Goal: Task Accomplishment & Management: Complete application form

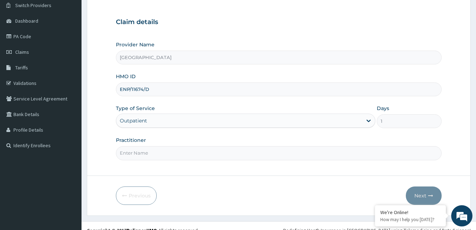
click at [254, 157] on input "Practitioner" at bounding box center [279, 153] width 326 height 14
type input "Dr. Bappa Aliyu"
click at [430, 197] on icon "button" at bounding box center [430, 196] width 5 height 5
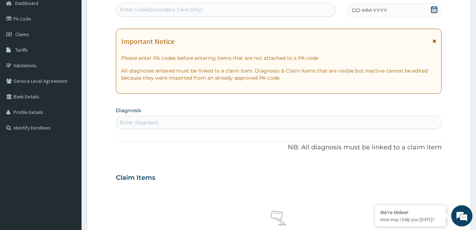
scroll to position [97, 0]
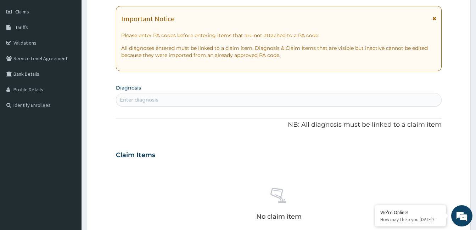
click at [237, 100] on div "Enter diagnosis" at bounding box center [278, 99] width 325 height 11
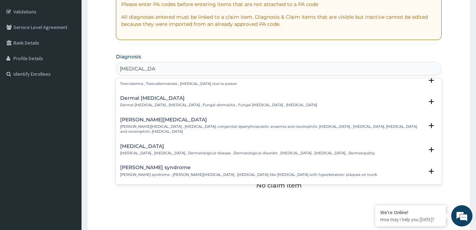
scroll to position [0, 0]
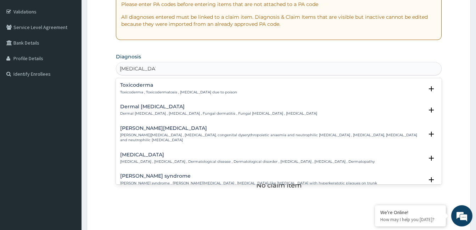
type input "[MEDICAL_DATA]"
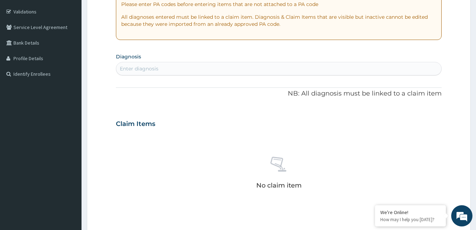
click at [454, 82] on form "Step 2 of 2 PA Code / Prescription Code Enter Code(Secondary Care Only) Encount…" at bounding box center [279, 134] width 384 height 448
click at [193, 70] on div "Enter diagnosis" at bounding box center [278, 68] width 325 height 11
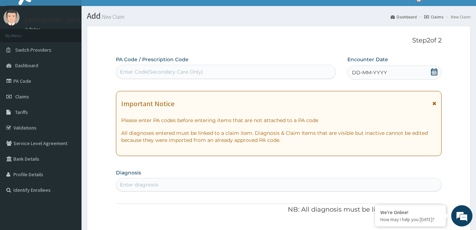
scroll to position [9, 0]
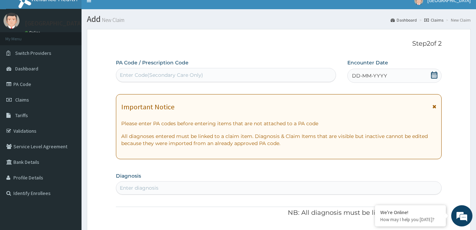
click at [434, 74] on icon at bounding box center [434, 75] width 7 height 7
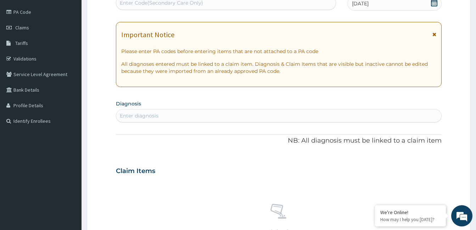
scroll to position [76, 0]
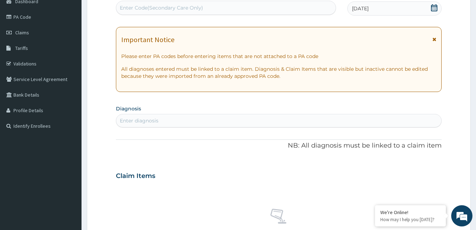
click at [191, 124] on div "Enter diagnosis" at bounding box center [278, 120] width 325 height 11
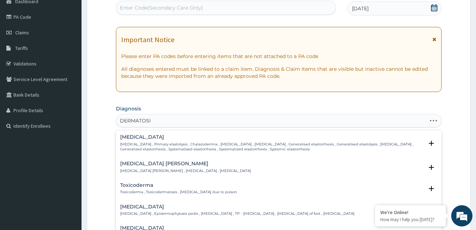
type input "[MEDICAL_DATA]"
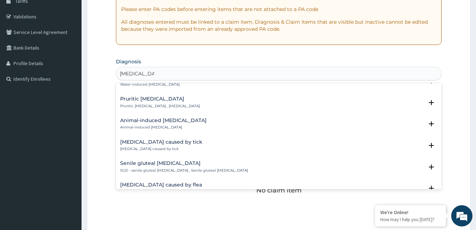
scroll to position [730, 0]
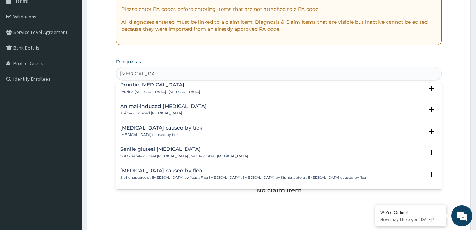
click at [187, 157] on p "SGD - senile gluteal [MEDICAL_DATA] , Senile gluteal [MEDICAL_DATA]" at bounding box center [184, 156] width 128 height 5
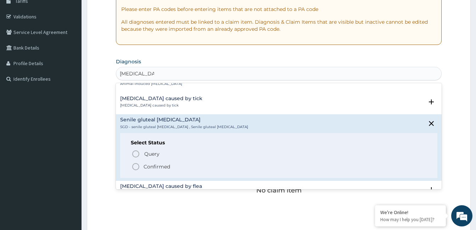
scroll to position [773, 0]
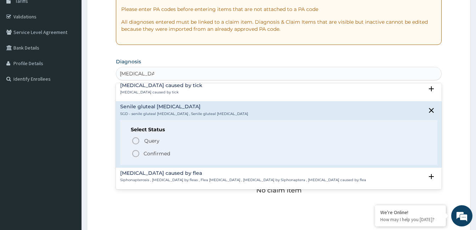
click at [144, 154] on p "Confirmed" at bounding box center [157, 153] width 27 height 7
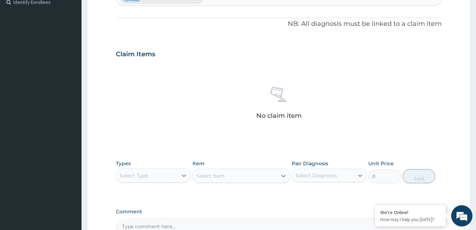
scroll to position [256, 0]
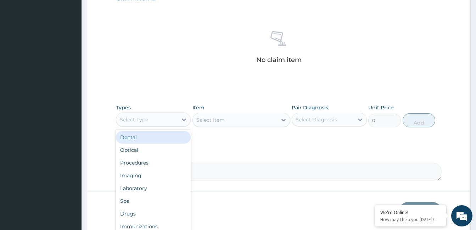
click at [162, 116] on div "Select Type" at bounding box center [146, 119] width 61 height 11
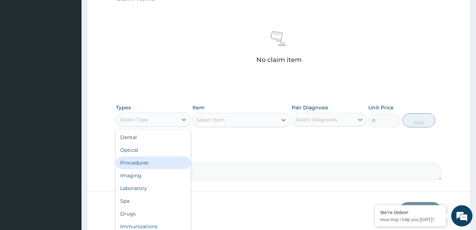
click at [157, 160] on div "Procedures" at bounding box center [153, 163] width 75 height 13
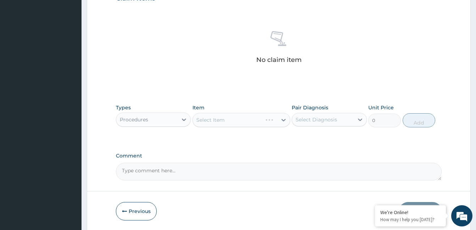
click at [239, 123] on div "Select Item" at bounding box center [242, 120] width 98 height 14
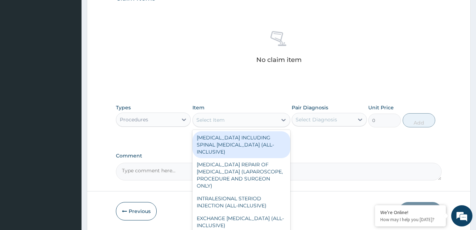
click at [250, 124] on div "Select Item" at bounding box center [235, 120] width 84 height 11
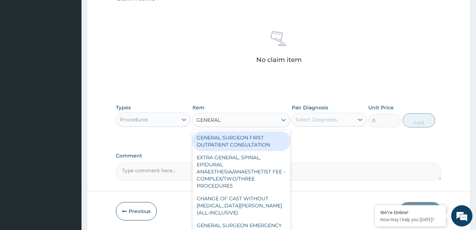
type input "GENERAL P"
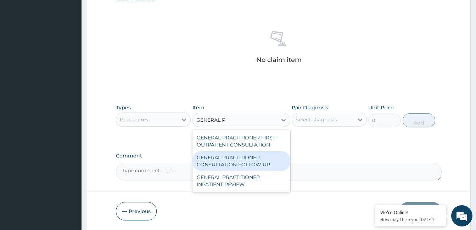
click at [262, 159] on div "GENERAL PRACTITIONER CONSULTATION FOLLOW UP" at bounding box center [242, 161] width 98 height 20
type input "1875"
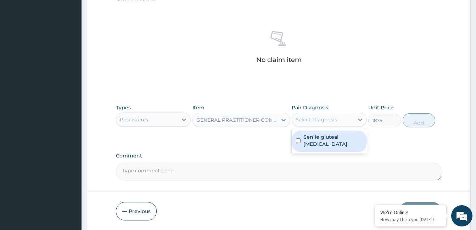
click at [339, 123] on div "Select Diagnosis" at bounding box center [322, 119] width 61 height 11
click at [329, 143] on label "Senile gluteal [MEDICAL_DATA]" at bounding box center [333, 141] width 59 height 14
checkbox input "true"
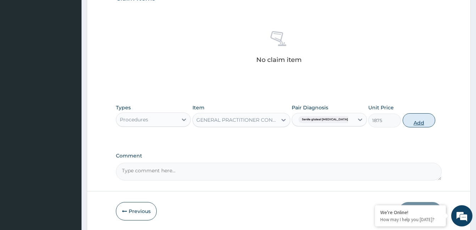
click at [415, 124] on button "Add" at bounding box center [419, 120] width 33 height 14
type input "0"
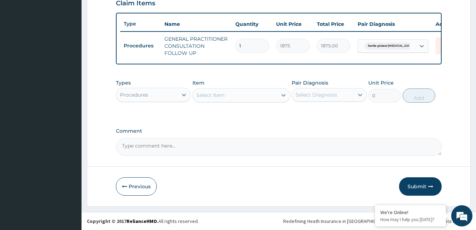
click at [206, 93] on div "Select Item" at bounding box center [210, 95] width 28 height 7
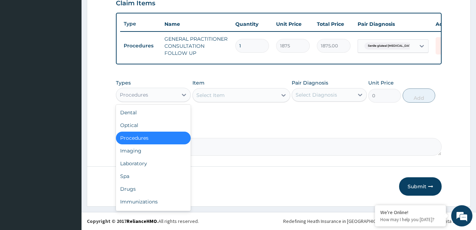
click at [175, 96] on div "Procedures" at bounding box center [146, 94] width 61 height 11
click at [150, 189] on div "Drugs" at bounding box center [153, 189] width 75 height 13
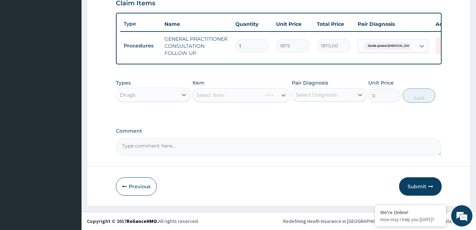
click at [274, 98] on div "Select Item" at bounding box center [242, 95] width 98 height 14
click at [274, 98] on div "Select Item" at bounding box center [235, 95] width 84 height 11
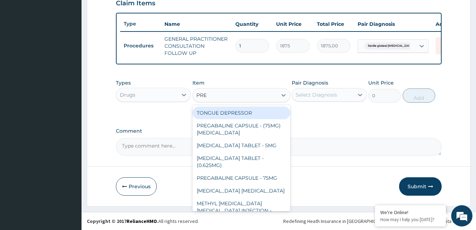
type input "PRED"
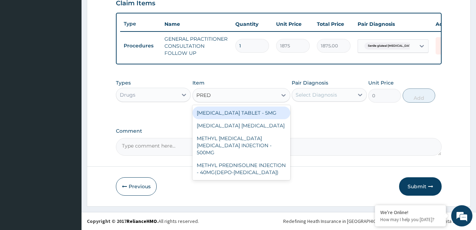
click at [270, 112] on div "[MEDICAL_DATA] TABLET - 5MG" at bounding box center [242, 113] width 98 height 13
type input "42"
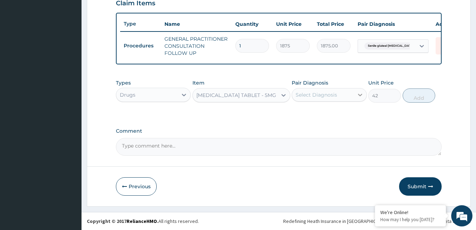
click at [357, 91] on div at bounding box center [360, 95] width 13 height 13
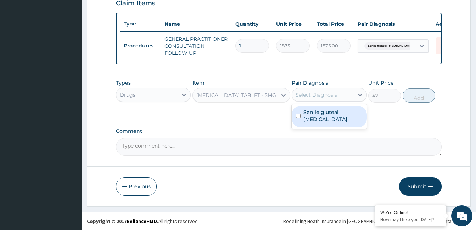
click at [335, 121] on label "Senile gluteal [MEDICAL_DATA]" at bounding box center [333, 116] width 59 height 14
checkbox input "true"
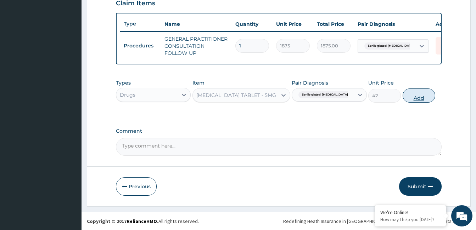
click at [418, 98] on button "Add" at bounding box center [419, 96] width 33 height 14
type input "0"
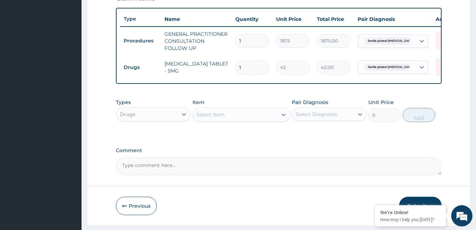
type input "14"
type input "588.00"
type input "1"
type input "42.00"
type input "0.00"
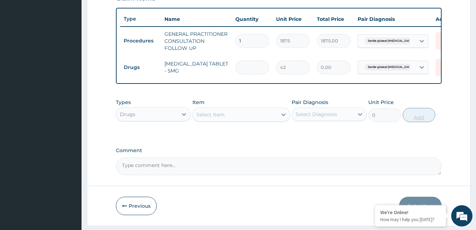
type input "4"
type input "168.00"
type input "40"
type input "1680.00"
type input "40"
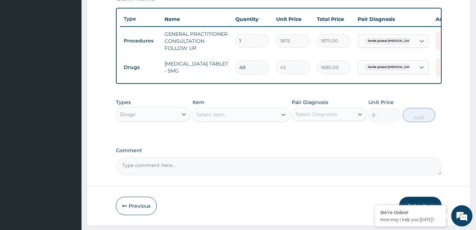
click at [266, 121] on div "Select Item" at bounding box center [235, 114] width 84 height 11
type input "LORAT"
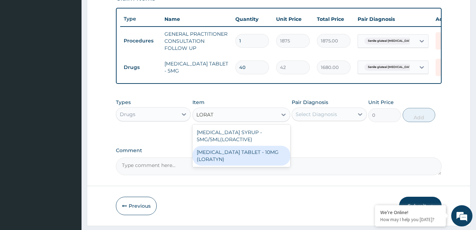
click at [250, 157] on div "[MEDICAL_DATA] TABLET - 10MG (LORATYN)" at bounding box center [242, 156] width 98 height 20
type input "98"
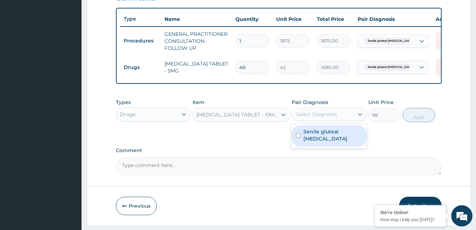
click at [334, 118] on div "Select Diagnosis" at bounding box center [316, 114] width 41 height 7
click at [327, 140] on label "Senile gluteal [MEDICAL_DATA]" at bounding box center [333, 135] width 59 height 14
checkbox input "true"
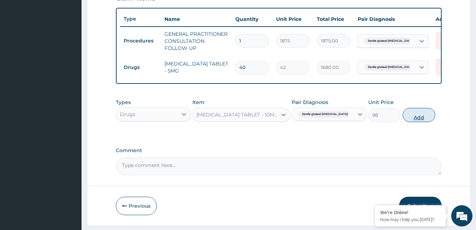
click at [410, 122] on button "Add" at bounding box center [419, 115] width 33 height 14
type input "0"
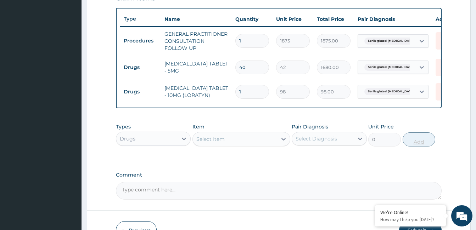
type input "0.00"
type input "3"
type input "294.00"
type input "0.00"
type input "2"
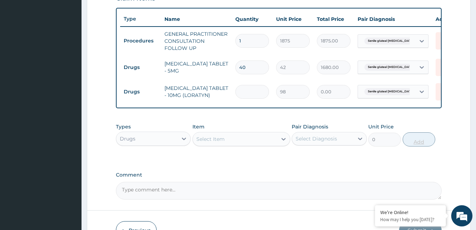
type input "196.00"
type input "20"
type input "1960.00"
type input "20"
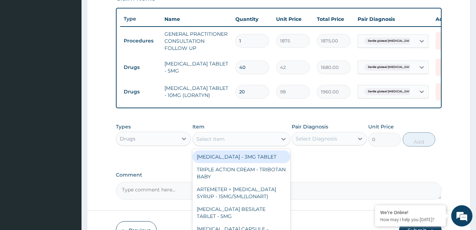
click at [271, 145] on div "Select Item" at bounding box center [235, 139] width 84 height 11
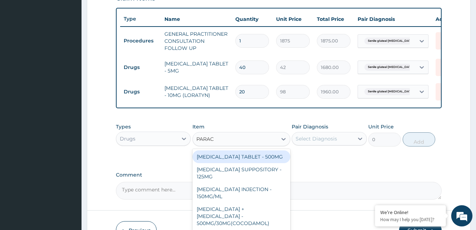
type input "PARACE"
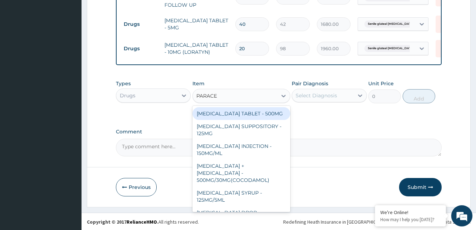
click at [235, 119] on div "[MEDICAL_DATA] TABLET - 500MG" at bounding box center [242, 113] width 98 height 13
type input "33.599999999999994"
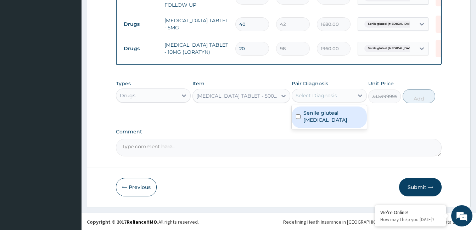
click at [323, 99] on div "Select Diagnosis" at bounding box center [316, 95] width 41 height 7
click at [321, 116] on label "Senile gluteal [MEDICAL_DATA]" at bounding box center [333, 117] width 59 height 14
checkbox input "true"
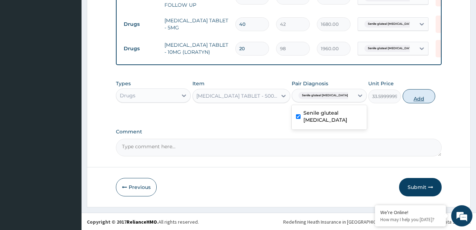
click at [424, 101] on button "Add" at bounding box center [419, 96] width 33 height 14
type input "0"
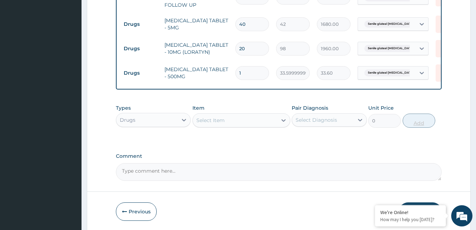
type input "18"
type input "604.80"
type input "18"
click at [265, 123] on div "Select Item" at bounding box center [235, 120] width 84 height 11
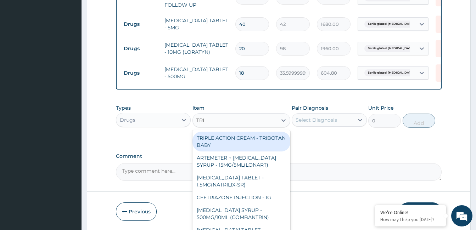
type input "TRIB"
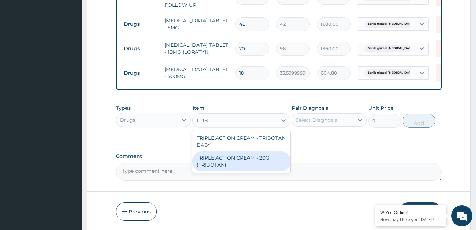
click at [257, 160] on div "TRIPLE ACTION CREAM - 20G (TRIBOTAN)" at bounding box center [242, 162] width 98 height 20
type input "1400"
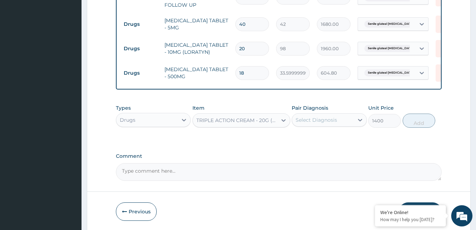
click at [277, 124] on div "TRIPLE ACTION CREAM - 20G (TRIBOTAN)" at bounding box center [237, 120] width 82 height 7
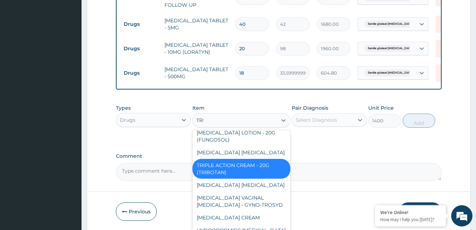
scroll to position [729, 0]
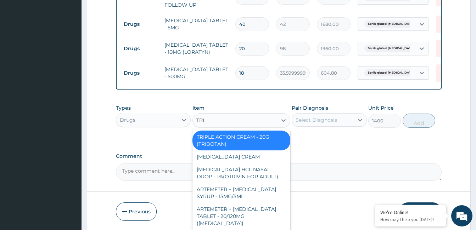
type input "TRIB"
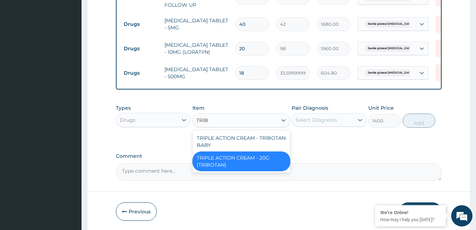
scroll to position [0, 0]
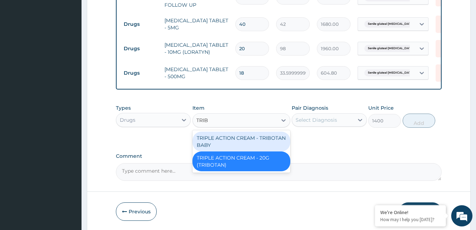
click at [267, 143] on div "TRIPLE ACTION CREAM - TRIBOTAN BABY" at bounding box center [242, 142] width 98 height 20
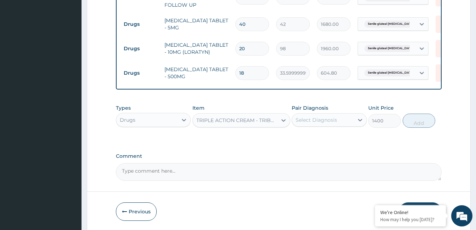
click at [268, 124] on div "TRIPLE ACTION CREAM - TRIBOTAN BABY" at bounding box center [237, 120] width 82 height 7
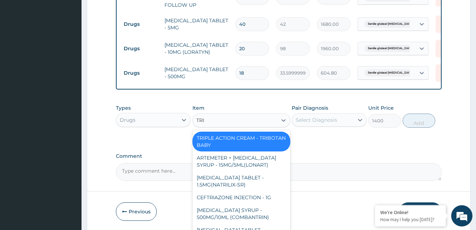
type input "TRIB"
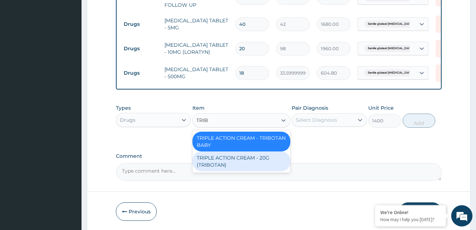
click at [245, 168] on div "TRIPLE ACTION CREAM - 20G (TRIBOTAN)" at bounding box center [242, 162] width 98 height 20
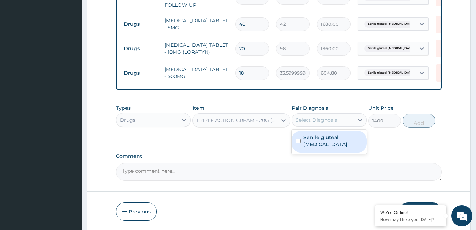
click at [347, 126] on div "Select Diagnosis" at bounding box center [322, 120] width 61 height 11
click at [338, 143] on label "Senile gluteal [MEDICAL_DATA]" at bounding box center [333, 141] width 59 height 14
checkbox input "true"
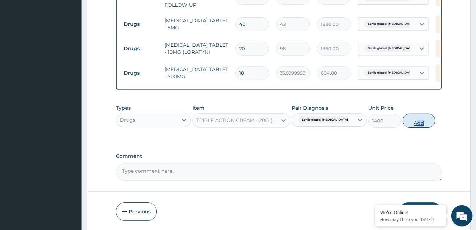
drag, startPoint x: 436, startPoint y: 129, endPoint x: 414, endPoint y: 126, distance: 22.2
click at [414, 126] on div "Types Drugs Item TRIPLE ACTION CREAM - 20G (TRIBOTAN) Pair Diagnosis Senile glu…" at bounding box center [279, 116] width 326 height 30
click at [414, 126] on button "Add" at bounding box center [419, 121] width 33 height 14
type input "0"
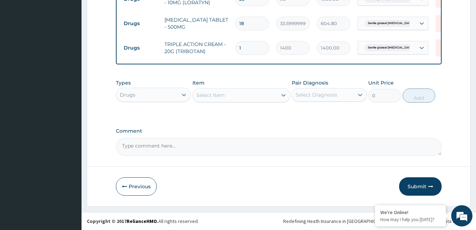
scroll to position [354, 0]
click at [425, 189] on button "Submit" at bounding box center [420, 187] width 43 height 18
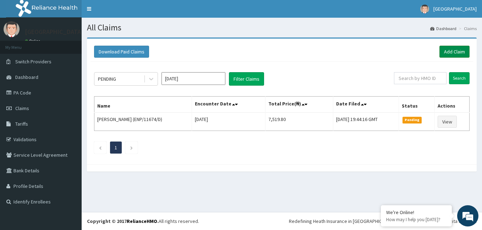
click at [460, 48] on link "Add Claim" at bounding box center [454, 52] width 30 height 12
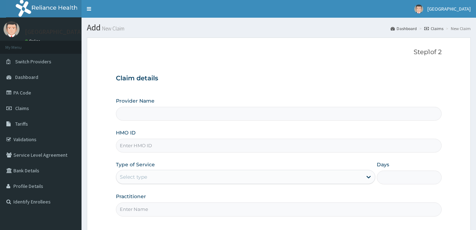
click at [152, 147] on input "HMO ID" at bounding box center [279, 146] width 326 height 14
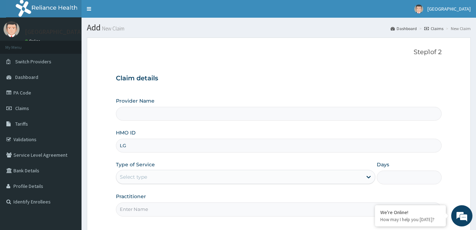
type input "LGT"
type input "[GEOGRAPHIC_DATA]"
type input "LGT/10049/B"
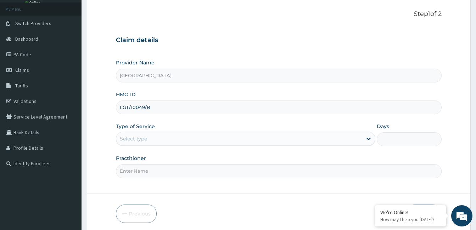
scroll to position [43, 0]
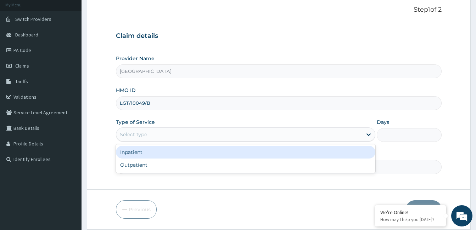
click at [267, 132] on div "Select type" at bounding box center [239, 134] width 246 height 11
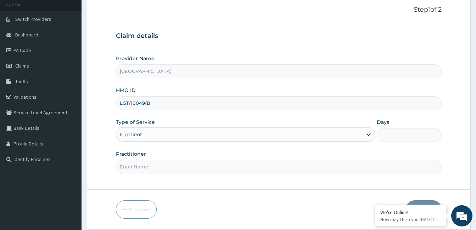
click at [321, 142] on div "Type of Service option Inpatient, selected. Select is focused ,type to refine l…" at bounding box center [246, 130] width 260 height 23
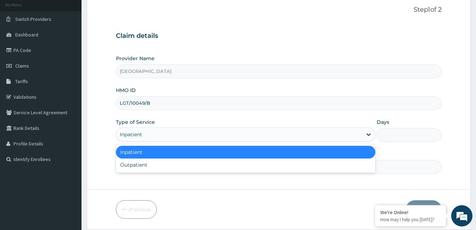
click at [308, 140] on div "Inpatient" at bounding box center [239, 134] width 246 height 11
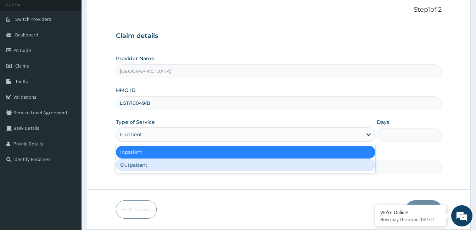
click at [274, 169] on div "Outpatient" at bounding box center [246, 165] width 260 height 13
type input "1"
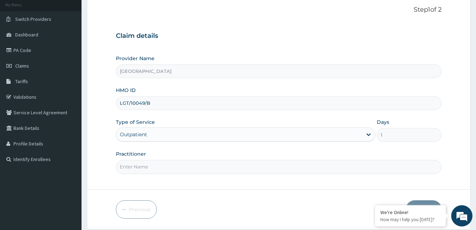
click at [323, 167] on input "Practitioner" at bounding box center [279, 167] width 326 height 14
type input "Dr. Bappa Aliyu"
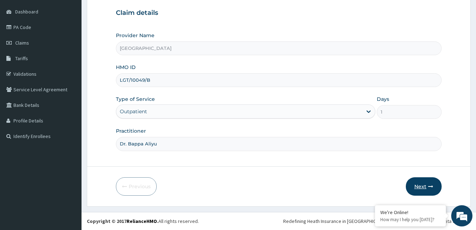
click at [420, 187] on button "Next" at bounding box center [424, 187] width 36 height 18
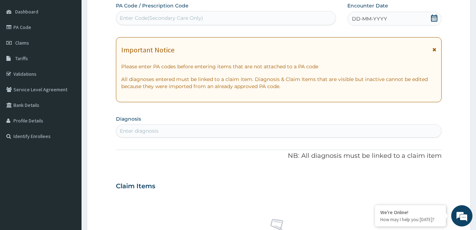
scroll to position [0, 0]
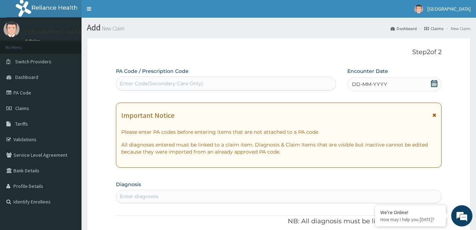
click at [434, 81] on icon at bounding box center [434, 83] width 6 height 7
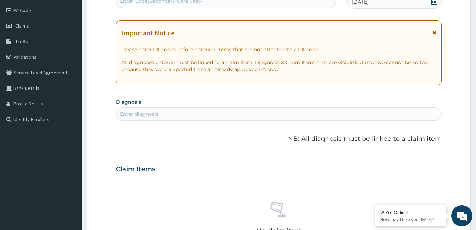
scroll to position [130, 0]
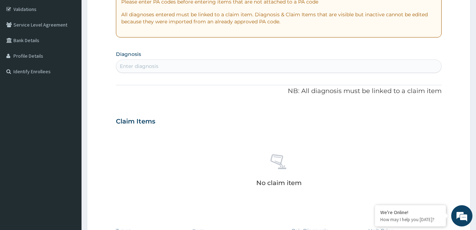
click at [253, 68] on div "Enter diagnosis" at bounding box center [278, 66] width 325 height 11
type input "MALARIA"
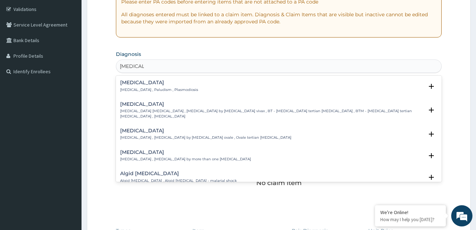
click at [131, 82] on h4 "Malaria" at bounding box center [159, 82] width 78 height 5
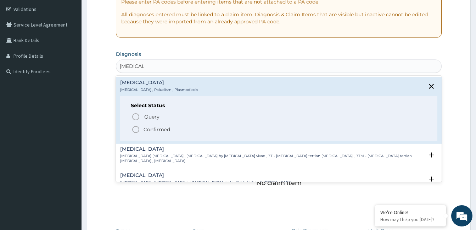
click at [142, 128] on span "Confirmed" at bounding box center [279, 130] width 295 height 9
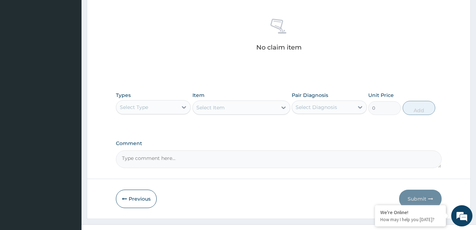
scroll to position [281, 0]
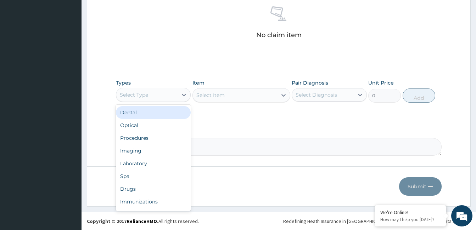
click at [146, 99] on div "Select Type" at bounding box center [146, 94] width 61 height 11
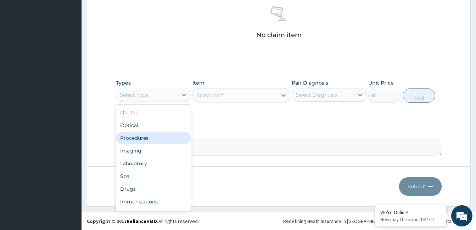
click at [143, 133] on div "Procedures" at bounding box center [153, 138] width 75 height 13
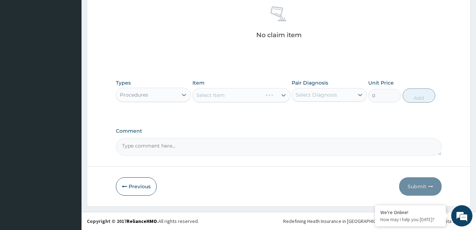
click at [253, 96] on div "Select Item" at bounding box center [242, 95] width 98 height 14
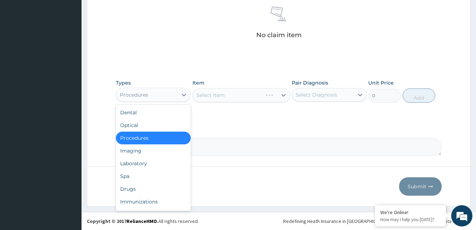
click at [169, 93] on div "Procedures" at bounding box center [146, 94] width 61 height 11
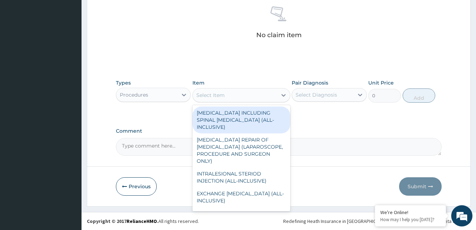
click at [244, 91] on div "Select Item" at bounding box center [235, 95] width 84 height 11
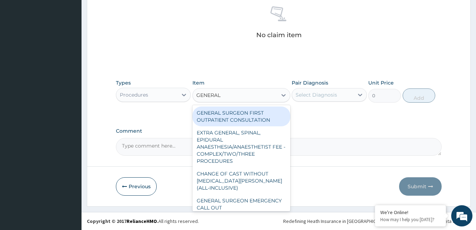
type input "GENERAL P"
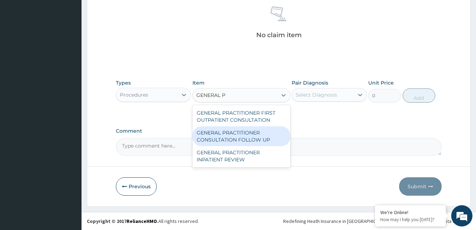
click at [266, 133] on div "GENERAL PRACTITIONER CONSULTATION FOLLOW UP" at bounding box center [242, 137] width 98 height 20
type input "1875"
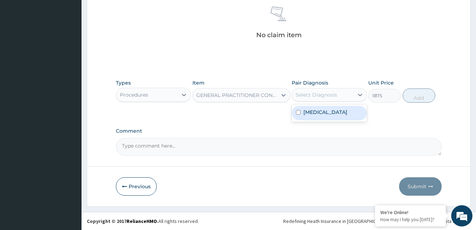
click at [339, 96] on div "Select Diagnosis" at bounding box center [322, 94] width 61 height 11
click at [333, 116] on div "Malaria" at bounding box center [329, 113] width 75 height 15
checkbox input "true"
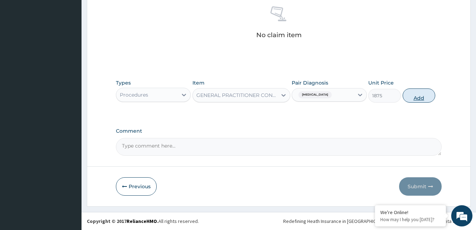
click at [417, 99] on button "Add" at bounding box center [419, 96] width 33 height 14
type input "0"
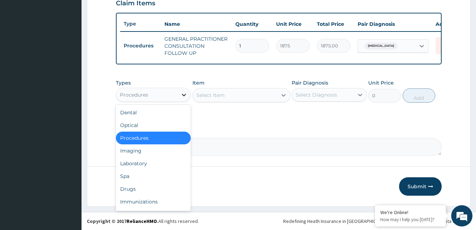
click at [179, 91] on div at bounding box center [184, 95] width 13 height 13
type input "L"
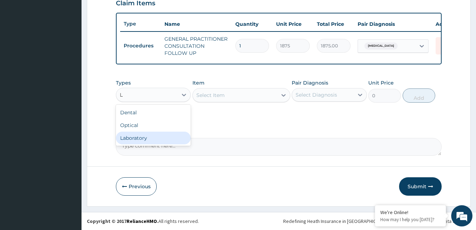
click at [161, 138] on div "Laboratory" at bounding box center [153, 138] width 75 height 13
click at [275, 96] on div "Select Item" at bounding box center [242, 95] width 98 height 14
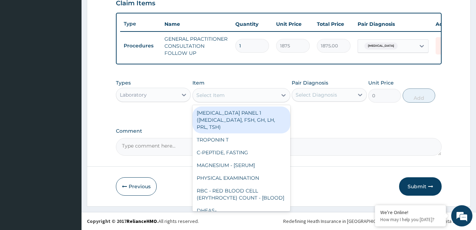
click at [275, 96] on div "Select Item" at bounding box center [235, 95] width 84 height 11
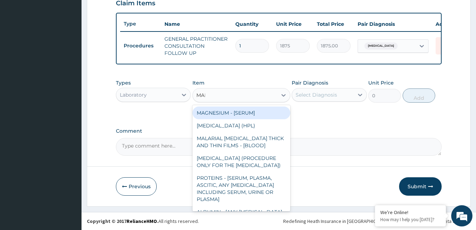
type input "MALA"
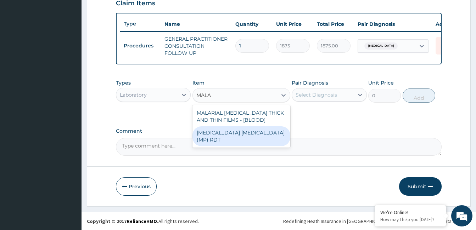
click at [266, 132] on div "MALARIA PARASITE (MP) RDT" at bounding box center [242, 137] width 98 height 20
type input "2000"
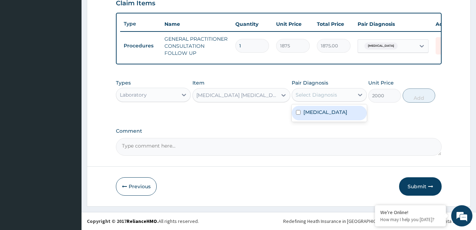
click at [350, 95] on div "Select Diagnosis" at bounding box center [322, 94] width 61 height 11
click at [341, 110] on div "Malaria" at bounding box center [329, 113] width 75 height 15
checkbox input "true"
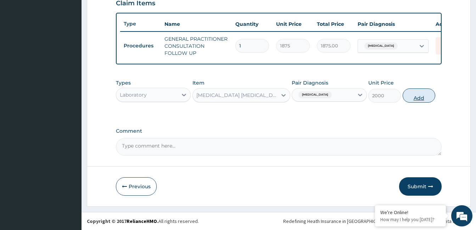
click at [410, 96] on button "Add" at bounding box center [419, 96] width 33 height 14
type input "0"
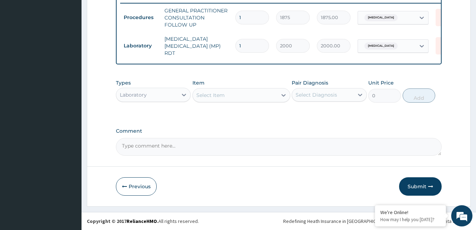
scroll to position [281, 0]
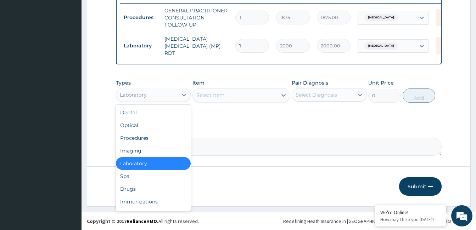
click at [173, 98] on div "Laboratory" at bounding box center [146, 94] width 61 height 11
click at [141, 188] on div "Drugs" at bounding box center [153, 189] width 75 height 13
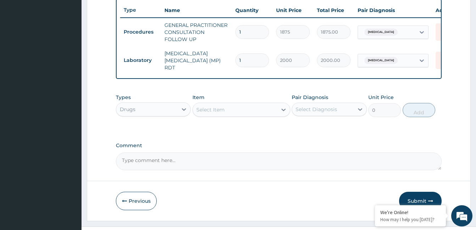
scroll to position [280, 0]
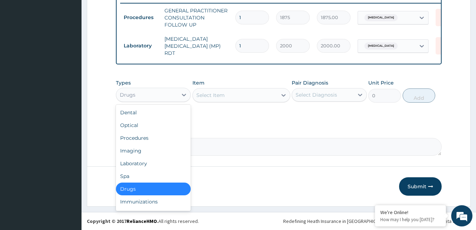
click at [162, 97] on div "Drugs" at bounding box center [146, 94] width 61 height 11
click at [233, 92] on div "Select Item" at bounding box center [235, 95] width 84 height 11
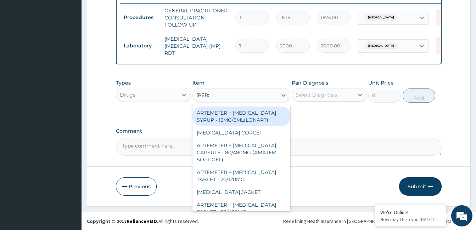
type input "LUME"
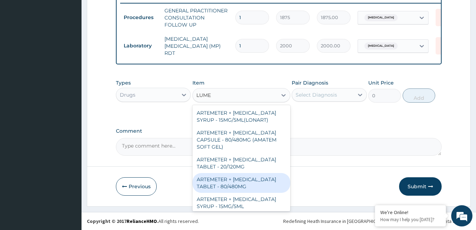
click at [252, 183] on div "ARTEMETER + [MEDICAL_DATA] TABLET - 80/480MG" at bounding box center [242, 183] width 98 height 20
type input "364"
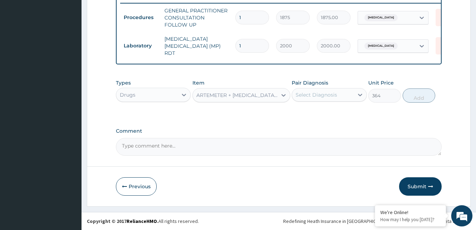
click at [342, 99] on div "Select Diagnosis" at bounding box center [322, 94] width 61 height 11
click at [336, 111] on div "Malaria" at bounding box center [329, 113] width 75 height 15
checkbox input "true"
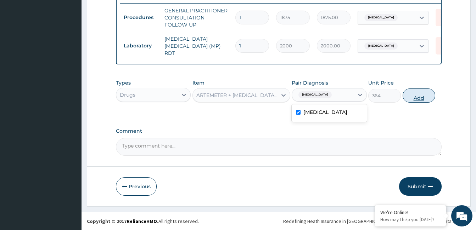
click at [427, 96] on button "Add" at bounding box center [419, 96] width 33 height 14
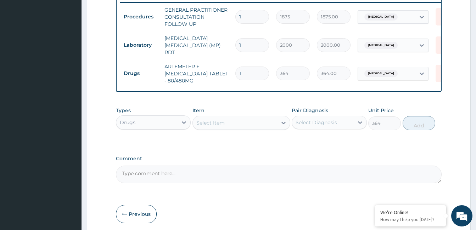
type input "0"
type input "0.00"
type input "6"
type input "2184.00"
type input "6"
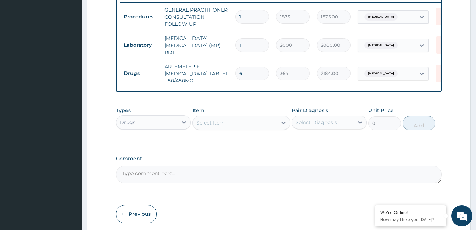
click at [247, 126] on div "Select Item" at bounding box center [235, 122] width 84 height 11
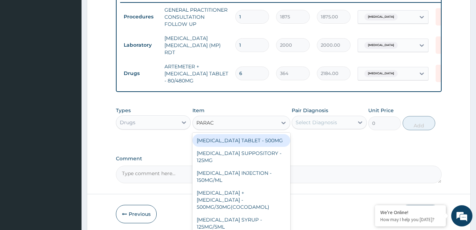
type input "PARACE"
click at [268, 145] on div "[MEDICAL_DATA] TABLET - 500MG" at bounding box center [242, 140] width 98 height 13
type input "33.599999999999994"
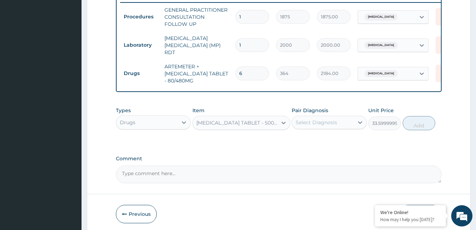
click at [329, 126] on div "Select Diagnosis" at bounding box center [316, 122] width 41 height 7
click at [330, 141] on div "Malaria" at bounding box center [329, 141] width 75 height 15
checkbox input "true"
click at [416, 128] on button "Add" at bounding box center [419, 123] width 33 height 14
type input "0"
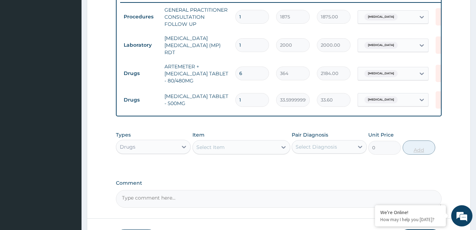
type input "0.00"
type input "1"
type input "33.60"
type input "18"
type input "604.80"
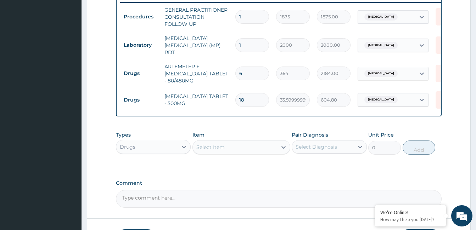
type input "18"
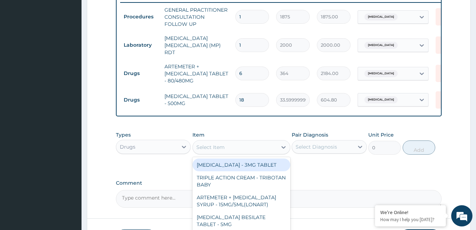
click at [260, 155] on div "Select Item" at bounding box center [242, 147] width 98 height 14
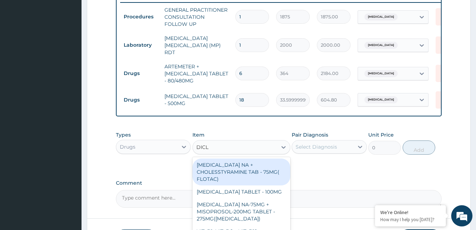
type input "DICLO"
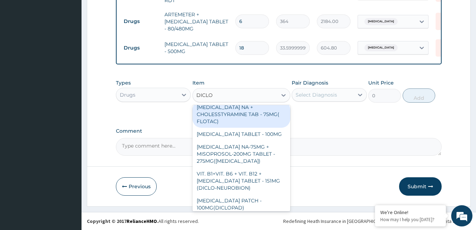
scroll to position [0, 0]
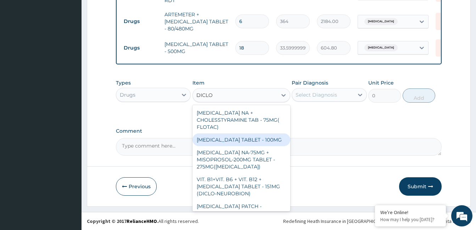
click at [277, 135] on div "[MEDICAL_DATA] TABLET - 100MG" at bounding box center [242, 140] width 98 height 13
type input "112"
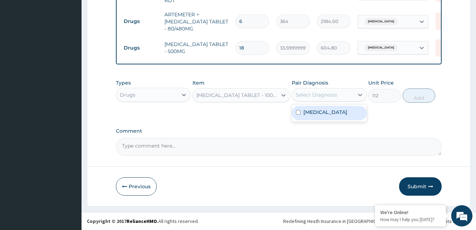
click at [333, 98] on div "Select Diagnosis" at bounding box center [316, 94] width 41 height 7
click at [335, 119] on div "Malaria" at bounding box center [329, 113] width 75 height 15
checkbox input "true"
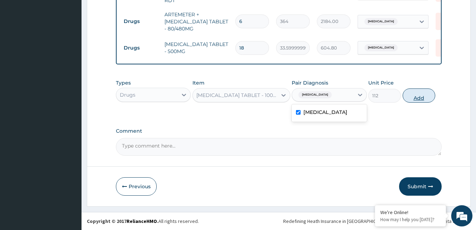
click at [415, 94] on button "Add" at bounding box center [419, 96] width 33 height 14
type input "0"
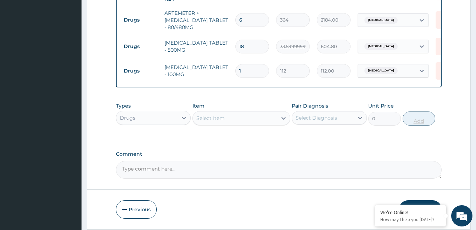
type input "10"
type input "1120.00"
type input "10"
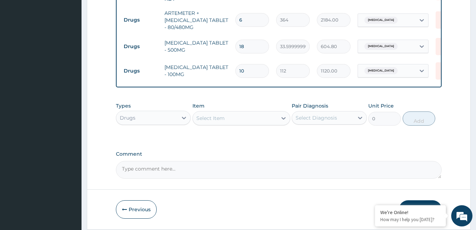
click at [241, 122] on div "Select Item" at bounding box center [235, 118] width 84 height 11
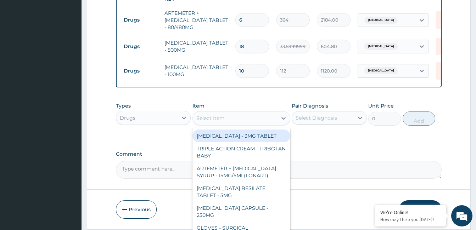
click at [339, 155] on label "Comment" at bounding box center [279, 154] width 326 height 6
click at [339, 161] on textarea "Comment" at bounding box center [279, 170] width 326 height 18
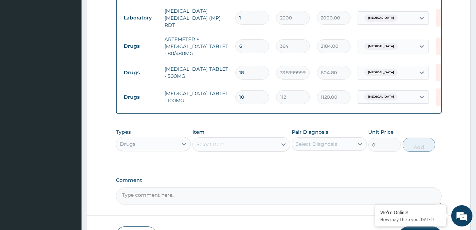
scroll to position [358, 0]
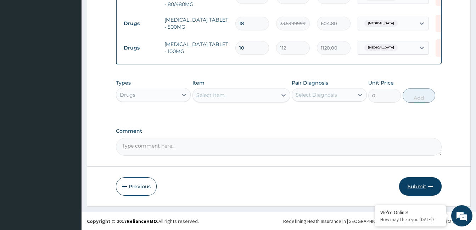
click at [417, 182] on button "Submit" at bounding box center [420, 187] width 43 height 18
